Goal: Check status: Check status

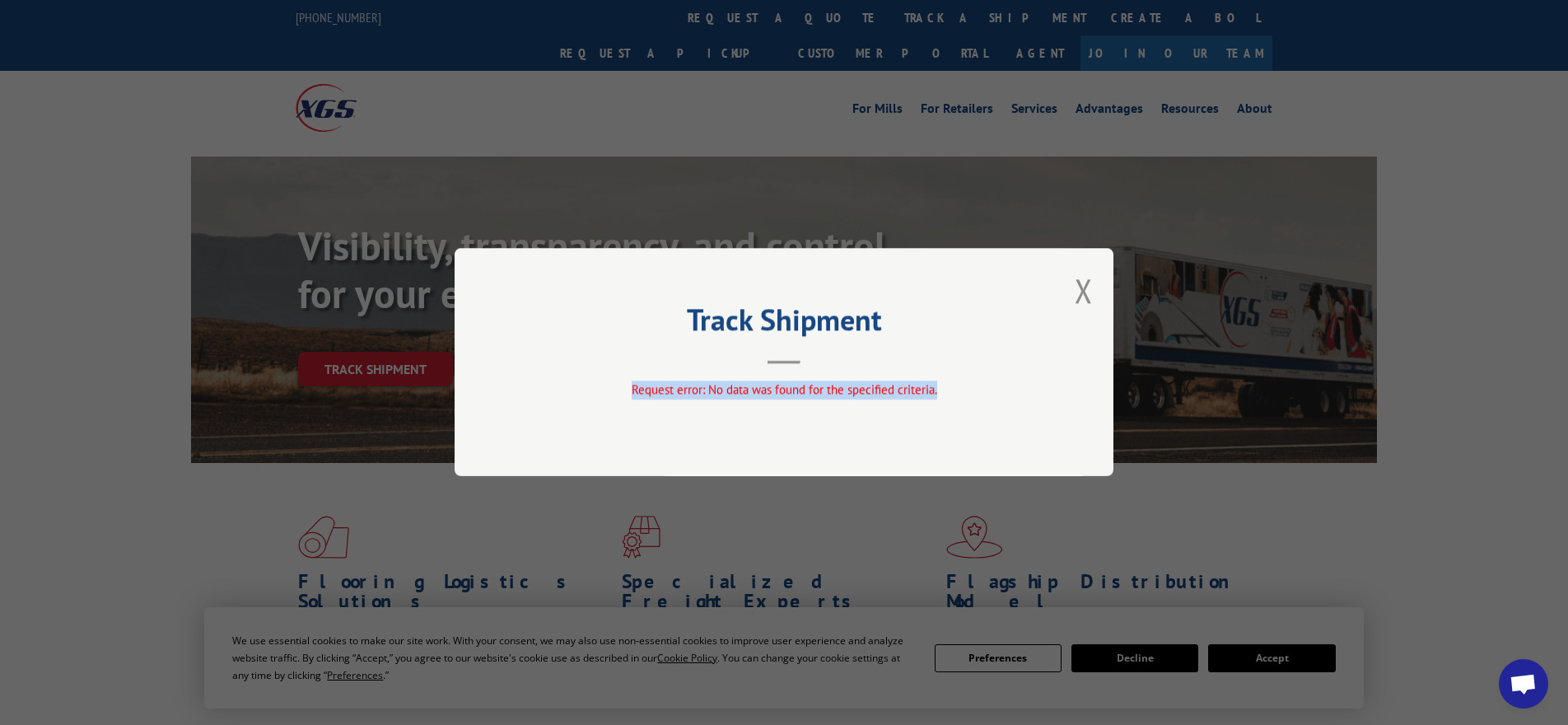
drag, startPoint x: 632, startPoint y: 387, endPoint x: 954, endPoint y: 392, distance: 322.0
click at [954, 392] on div "Request error: No data was found for the specified criteria." at bounding box center [784, 391] width 494 height 19
drag, startPoint x: 1089, startPoint y: 288, endPoint x: 1081, endPoint y: 293, distance: 9.4
click at [1089, 288] on button "Close modal" at bounding box center [1083, 291] width 18 height 43
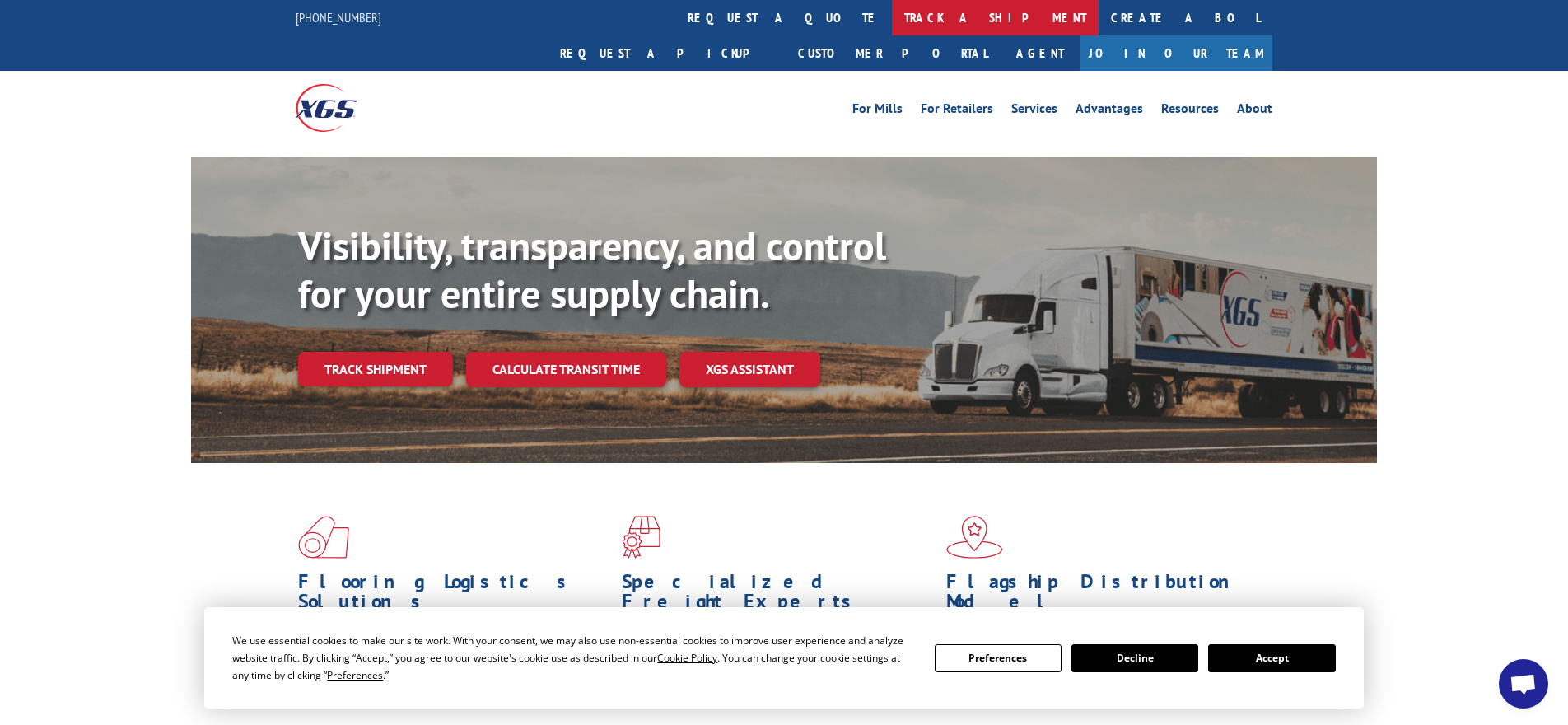
click at [892, 23] on link "track a shipment" at bounding box center [994, 18] width 207 height 36
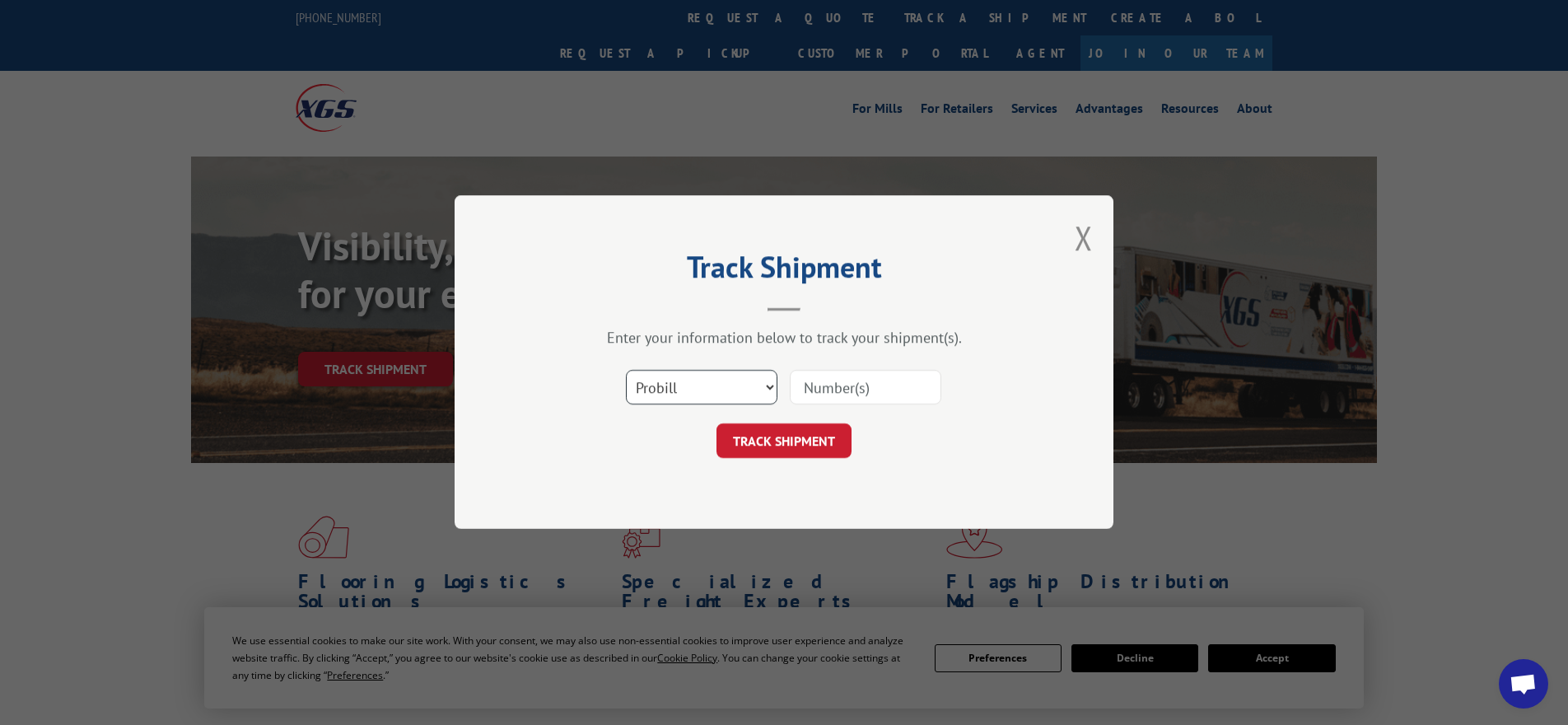
click at [724, 386] on select "Select category... Probill BOL PO" at bounding box center [701, 388] width 152 height 35
select select "po"
click at [626, 371] on select "Select category... Probill BOL PO" at bounding box center [701, 388] width 152 height 35
click at [867, 386] on input at bounding box center [865, 388] width 152 height 35
paste input "12707986"
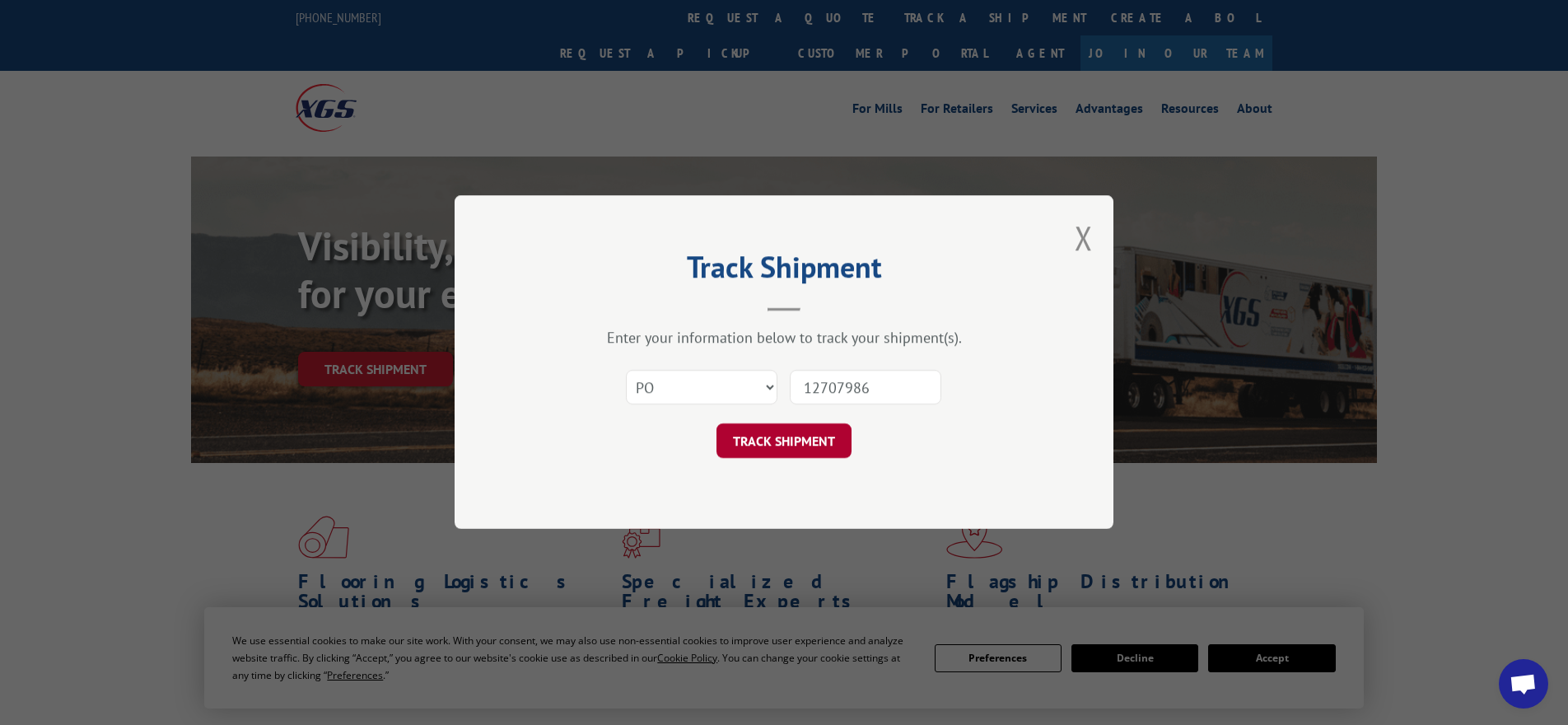
type input "12707986"
click at [783, 445] on button "TRACK SHIPMENT" at bounding box center [783, 442] width 135 height 35
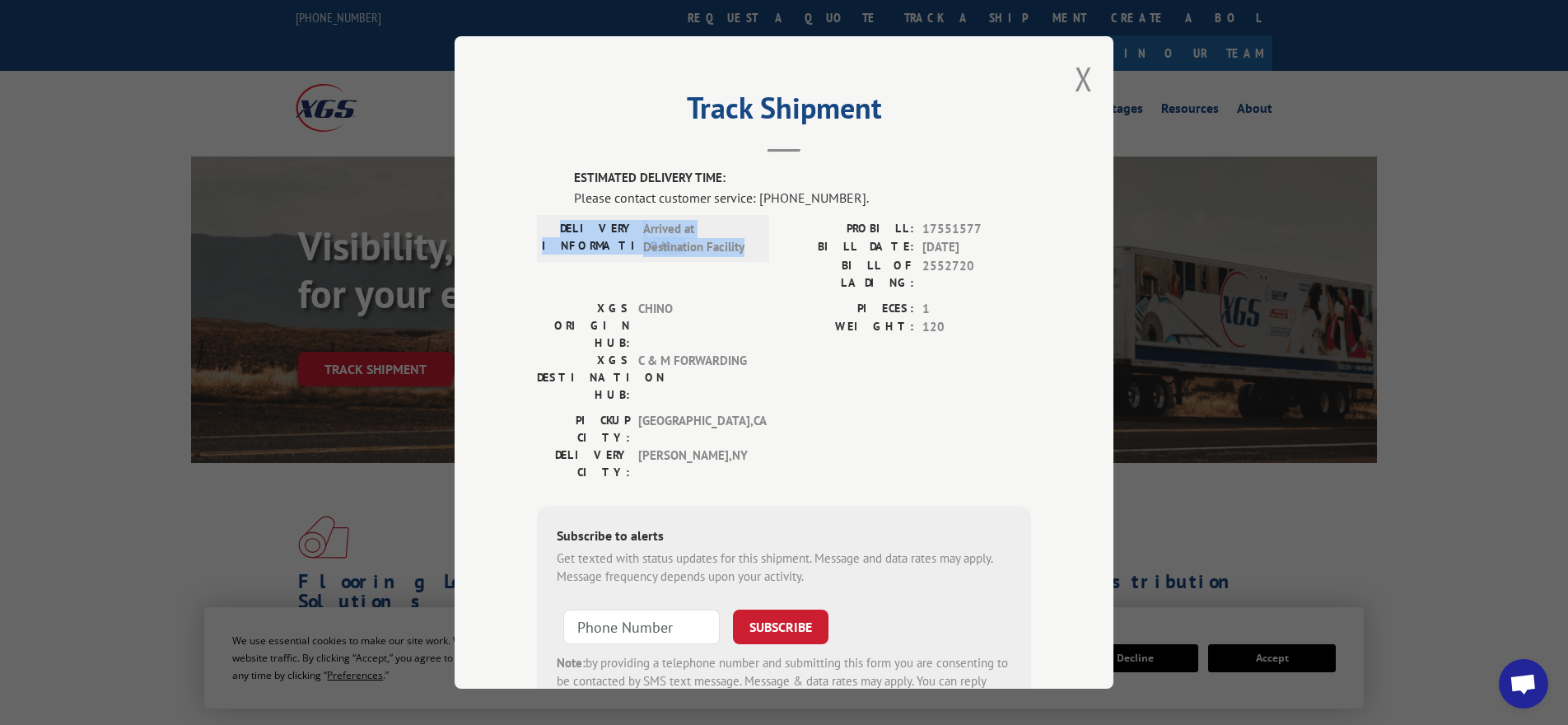
drag, startPoint x: 576, startPoint y: 225, endPoint x: 758, endPoint y: 237, distance: 182.4
click at [742, 256] on div "DELIVERY INFORMATION: Arrived at Destination Facility" at bounding box center [653, 238] width 223 height 37
drag, startPoint x: 753, startPoint y: 197, endPoint x: 839, endPoint y: 194, distance: 86.1
click at [839, 194] on div "Please contact customer service: [PHONE_NUMBER]." at bounding box center [802, 197] width 457 height 20
copy div "[PHONE_NUMBER]"
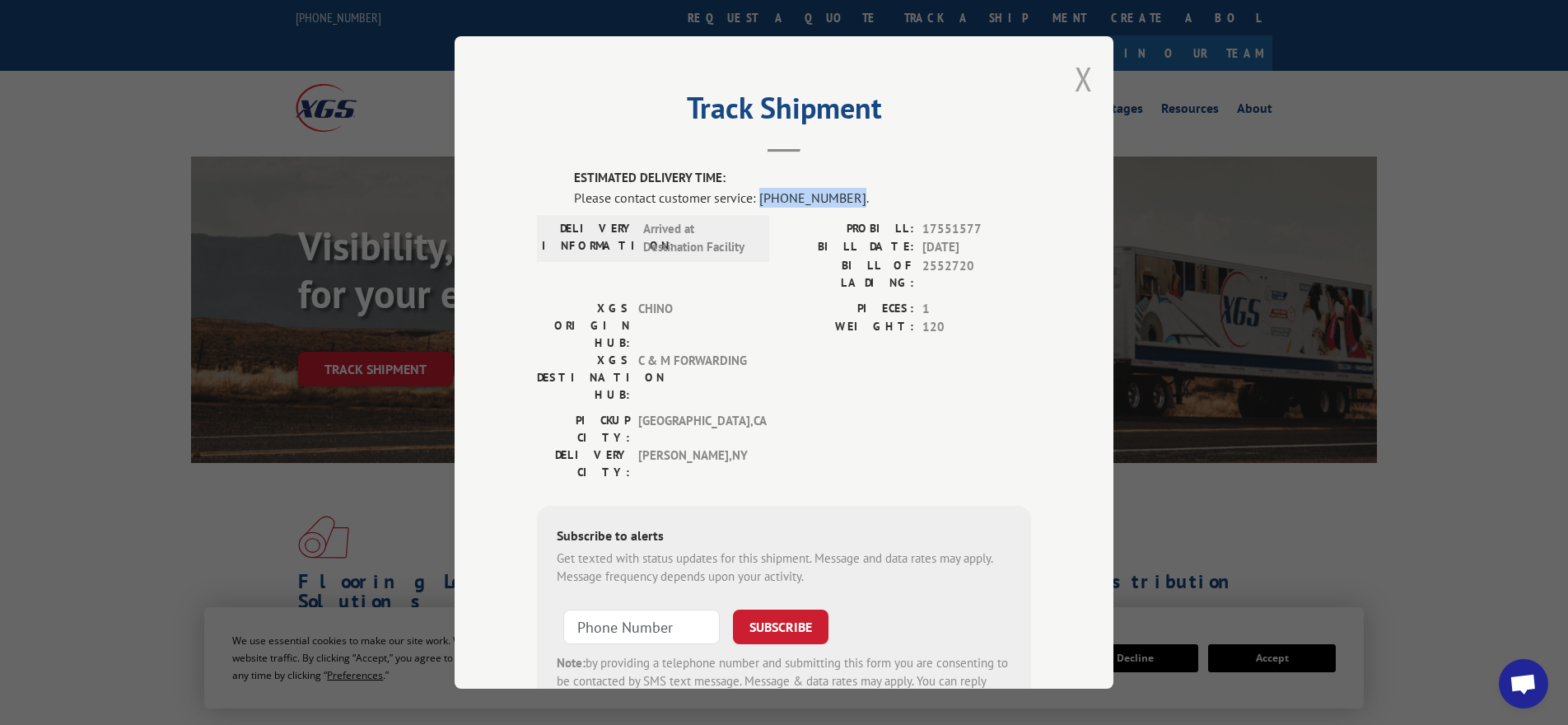
click at [1078, 85] on button "Close modal" at bounding box center [1083, 78] width 18 height 43
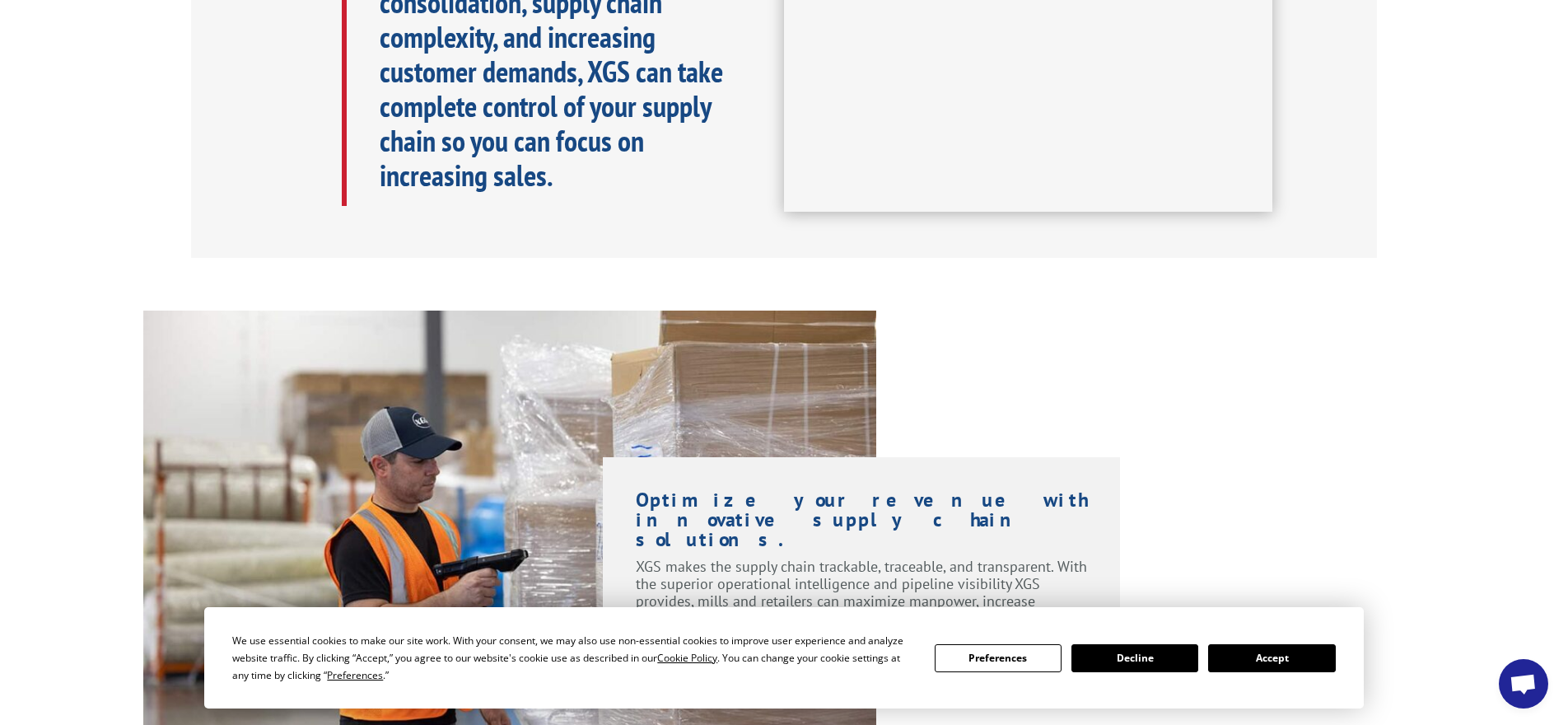
scroll to position [906, 0]
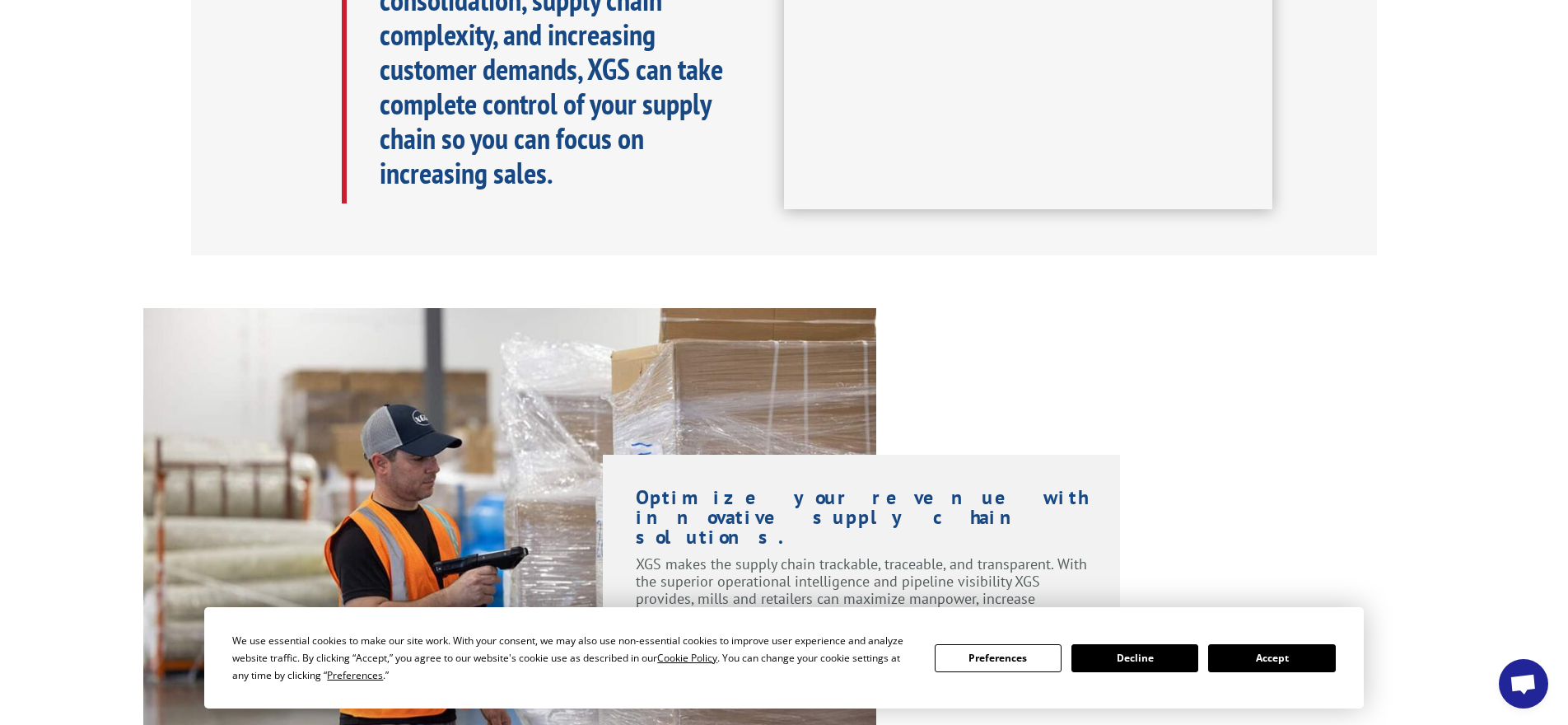
click at [1122, 656] on button "Decline" at bounding box center [1135, 659] width 126 height 28
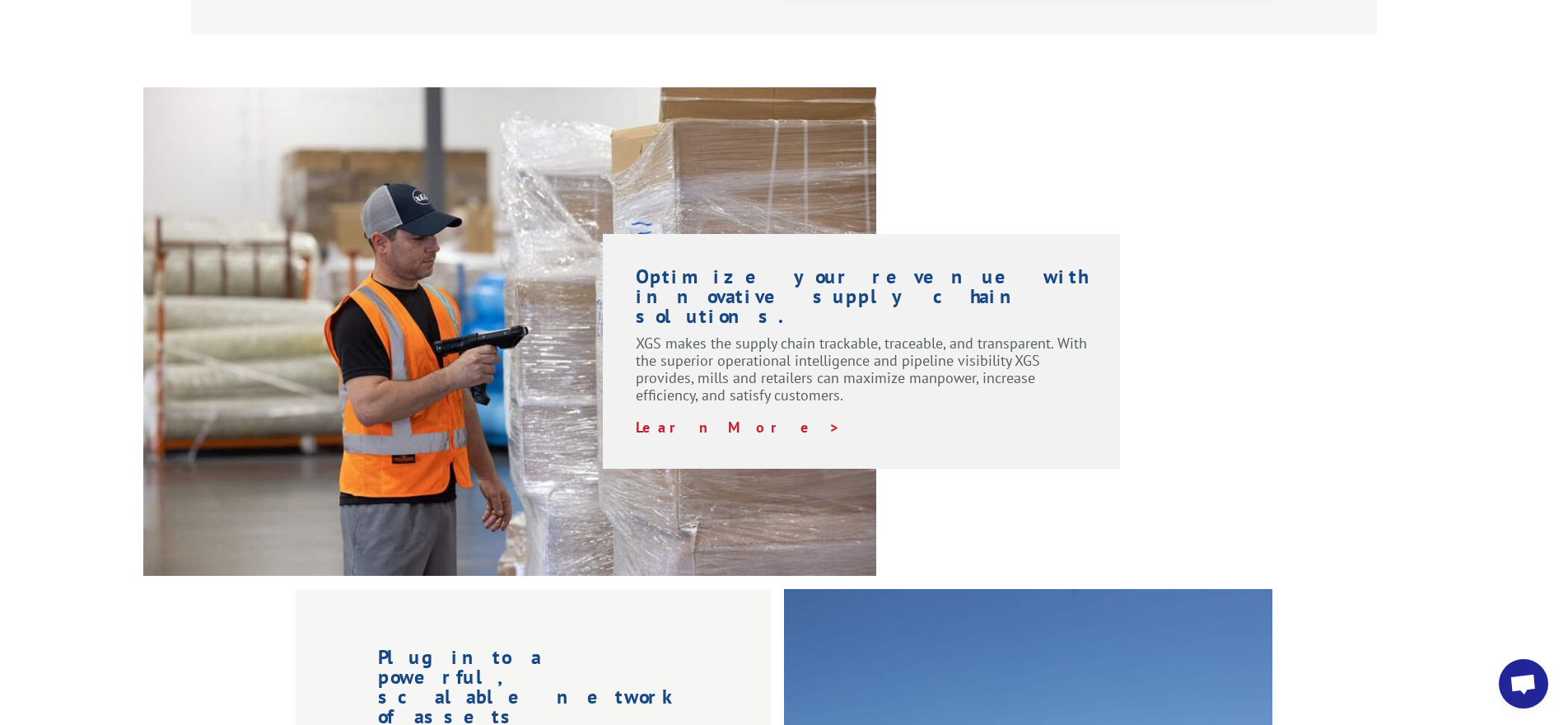
scroll to position [1319, 0]
